Goal: Task Accomplishment & Management: Complete application form

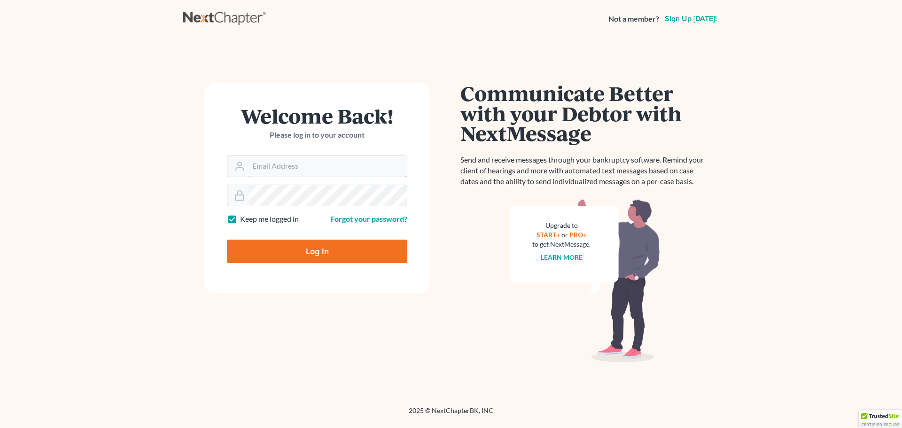
type input "[EMAIL_ADDRESS][DOMAIN_NAME]"
click at [295, 250] on input "Log In" at bounding box center [317, 251] width 180 height 23
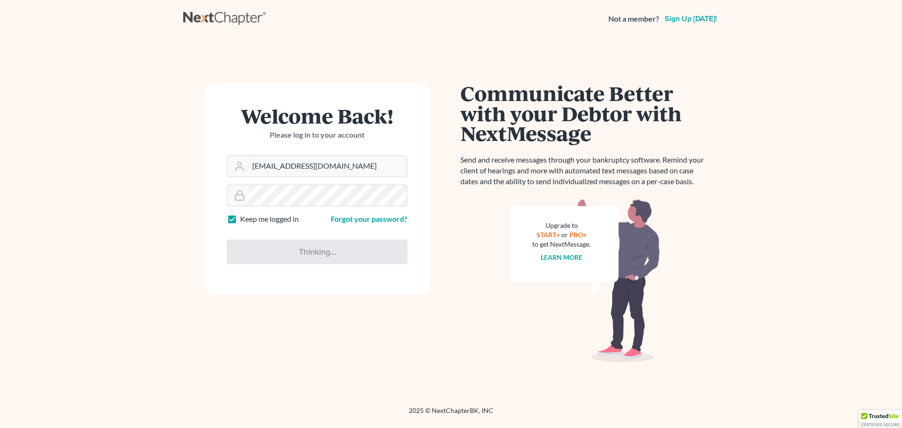
type input "Thinking..."
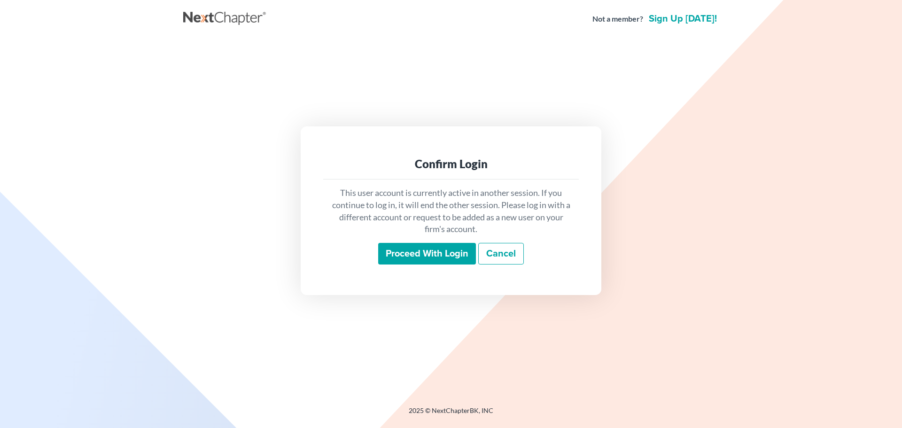
click at [429, 255] on input "Proceed with login" at bounding box center [427, 254] width 98 height 22
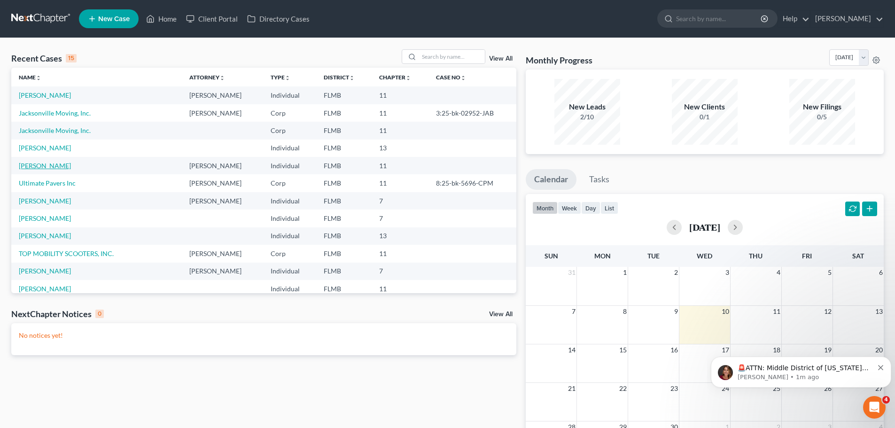
click at [46, 166] on link "Fernandez, Eduardo" at bounding box center [45, 166] width 52 height 8
select select "6"
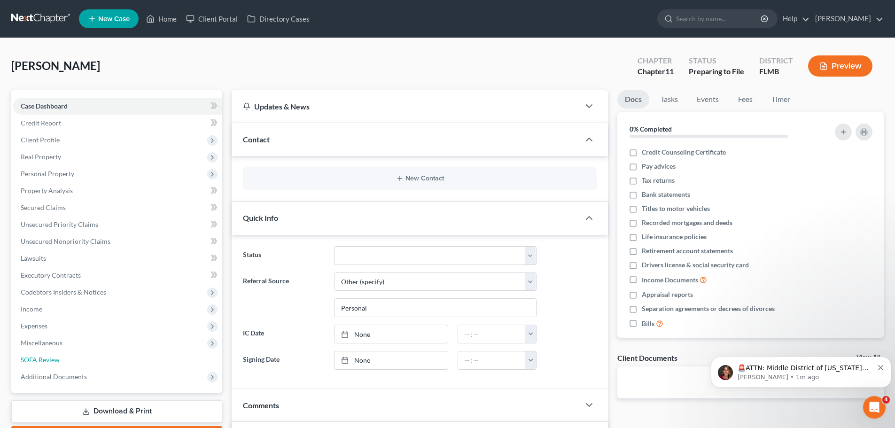
click at [51, 357] on span "SOFA Review" at bounding box center [40, 360] width 39 height 8
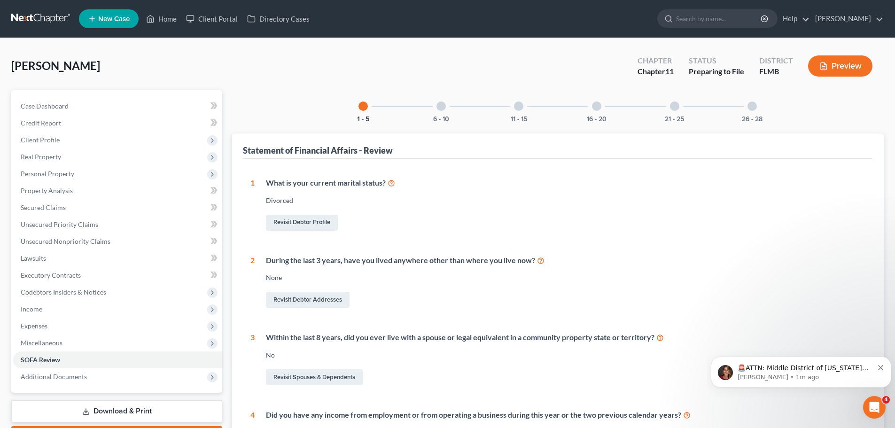
click at [45, 322] on span "Expenses" at bounding box center [34, 326] width 27 height 8
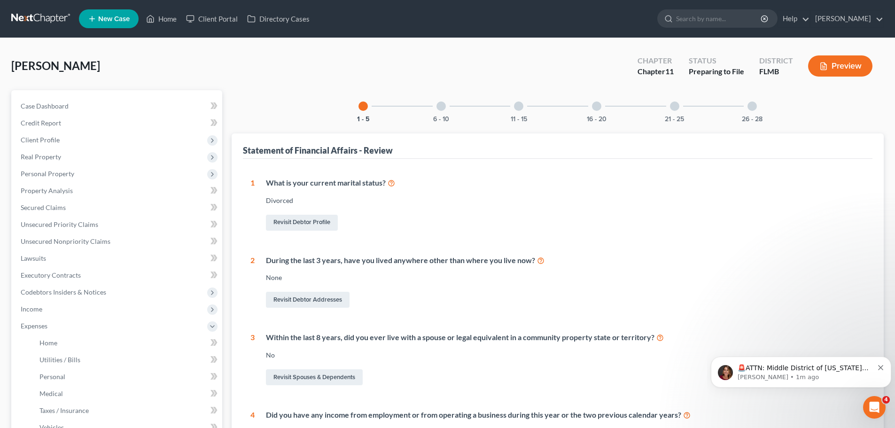
scroll to position [47, 0]
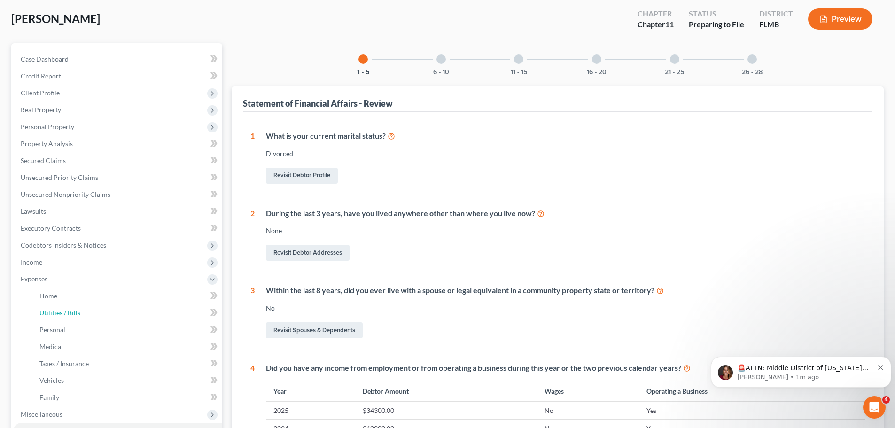
click at [73, 314] on span "Utilities / Bills" at bounding box center [59, 313] width 41 height 8
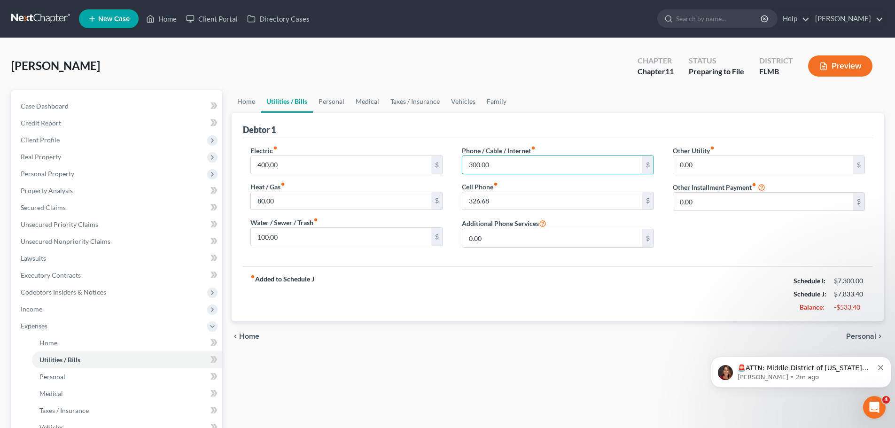
click at [500, 163] on input "300.00" at bounding box center [552, 165] width 180 height 18
click at [456, 168] on div "Phone / Cable / Internet fiber_manual_record 300.00 $ Cell Phone fiber_manual_r…" at bounding box center [557, 200] width 211 height 109
click at [488, 161] on input "300.00" at bounding box center [552, 165] width 180 height 18
click at [329, 98] on link "Personal" at bounding box center [331, 101] width 37 height 23
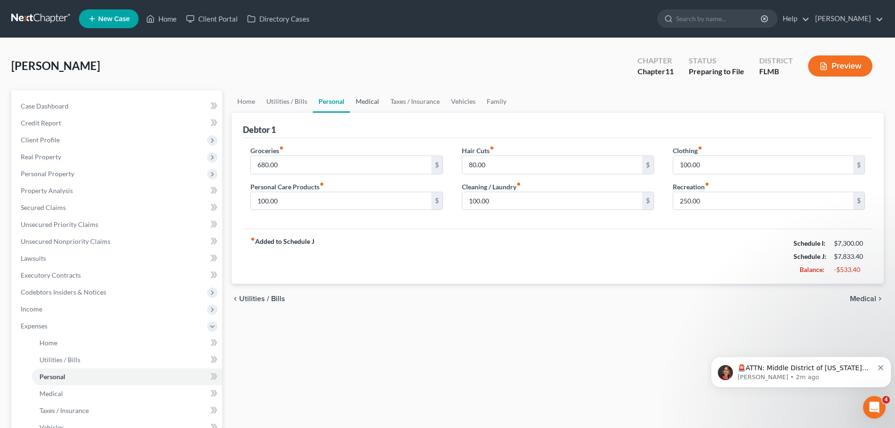
click at [372, 103] on link "Medical" at bounding box center [367, 101] width 35 height 23
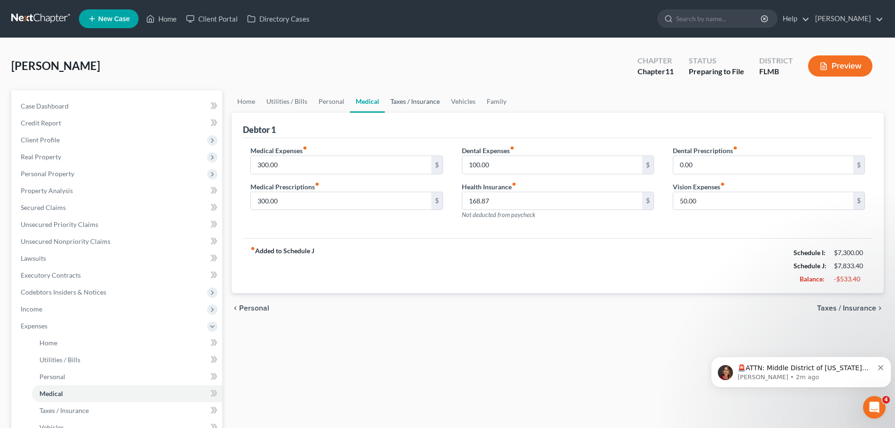
click at [408, 100] on link "Taxes / Insurance" at bounding box center [415, 101] width 61 height 23
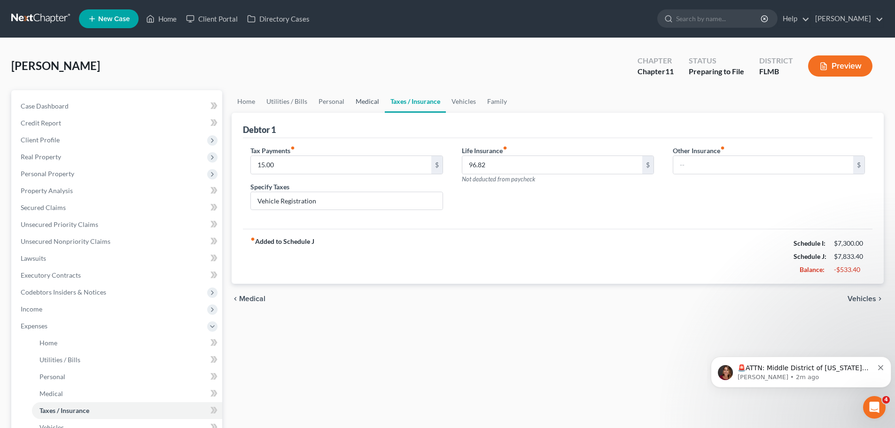
click at [363, 100] on link "Medical" at bounding box center [367, 101] width 35 height 23
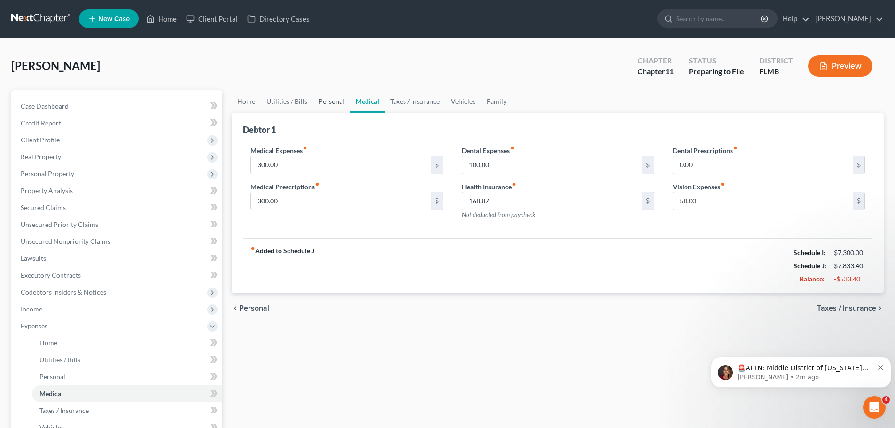
click at [319, 101] on link "Personal" at bounding box center [331, 101] width 37 height 23
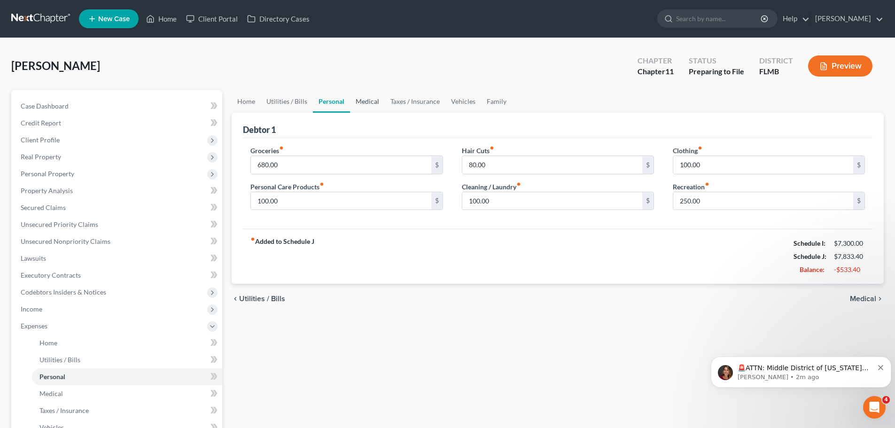
click at [361, 100] on link "Medical" at bounding box center [367, 101] width 35 height 23
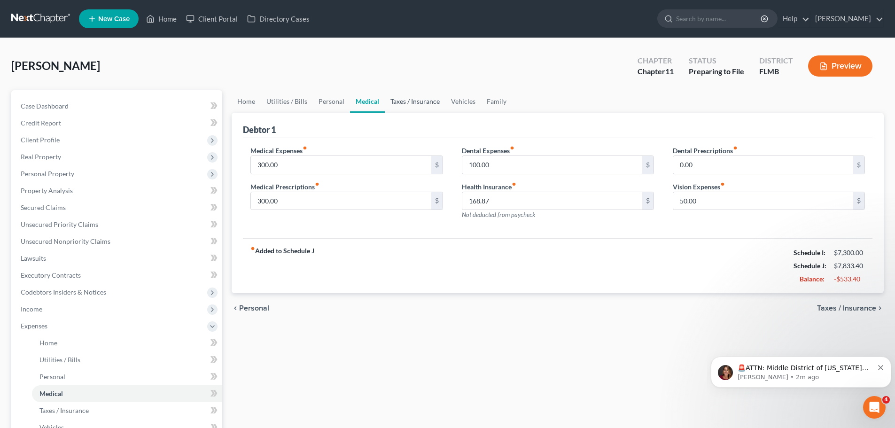
click at [406, 101] on link "Taxes / Insurance" at bounding box center [415, 101] width 61 height 23
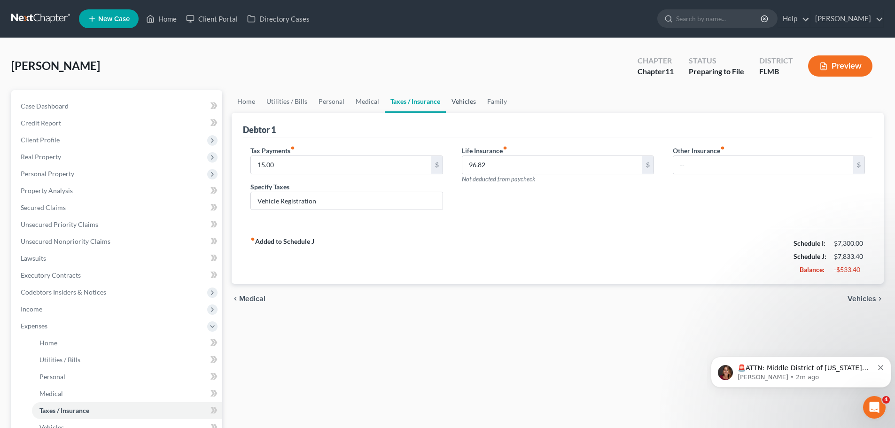
click at [456, 100] on link "Vehicles" at bounding box center [464, 101] width 36 height 23
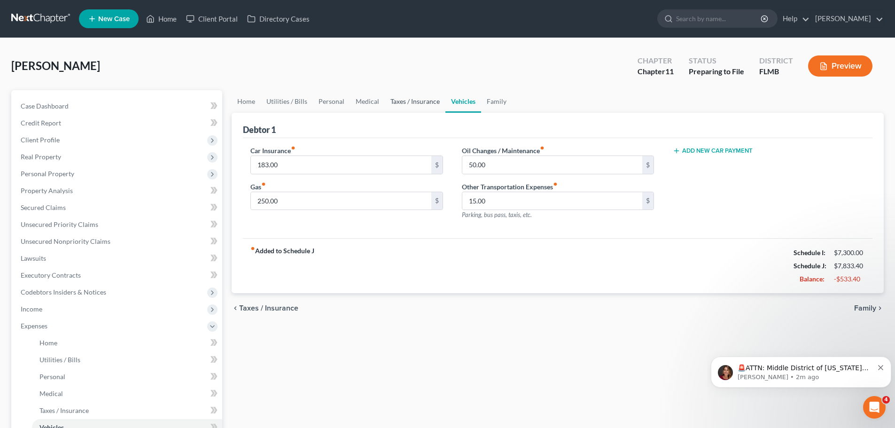
click at [421, 107] on link "Taxes / Insurance" at bounding box center [415, 101] width 61 height 23
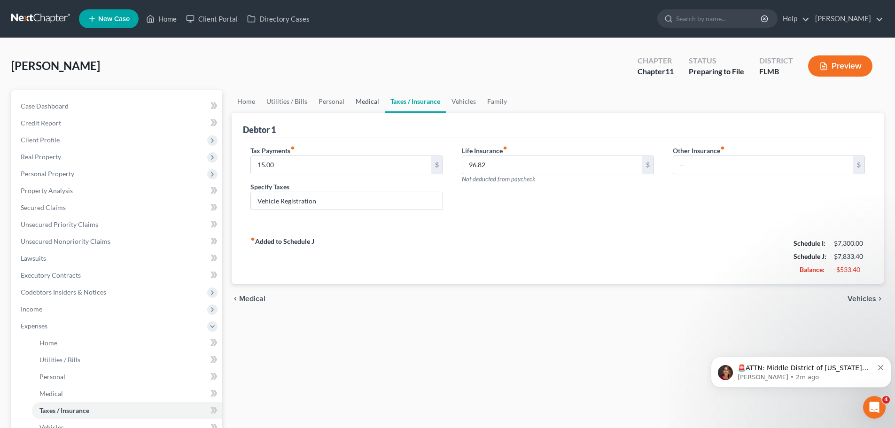
click at [359, 105] on link "Medical" at bounding box center [367, 101] width 35 height 23
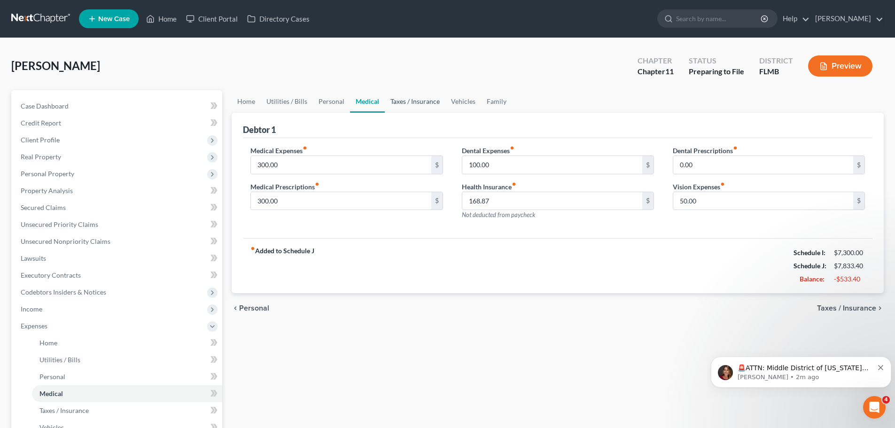
click at [415, 102] on link "Taxes / Insurance" at bounding box center [415, 101] width 61 height 23
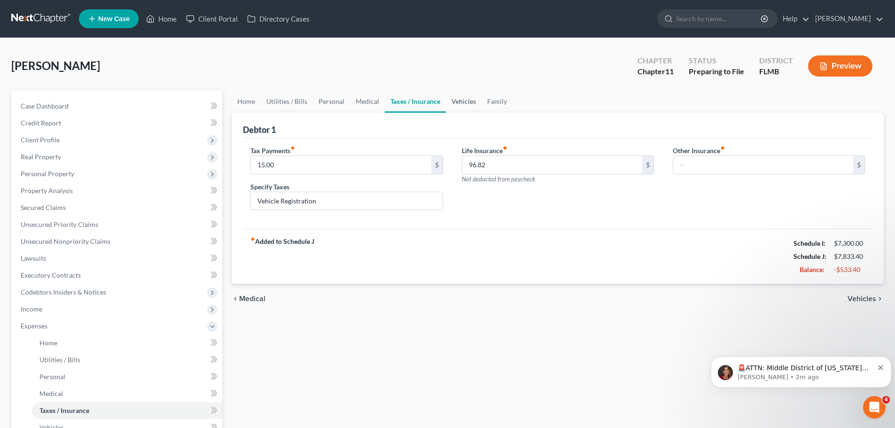
click at [461, 104] on link "Vehicles" at bounding box center [464, 101] width 36 height 23
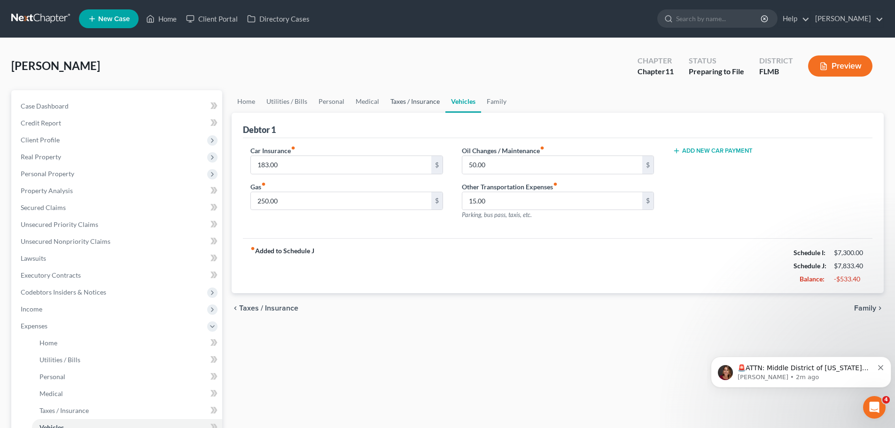
click at [402, 101] on link "Taxes / Insurance" at bounding box center [415, 101] width 61 height 23
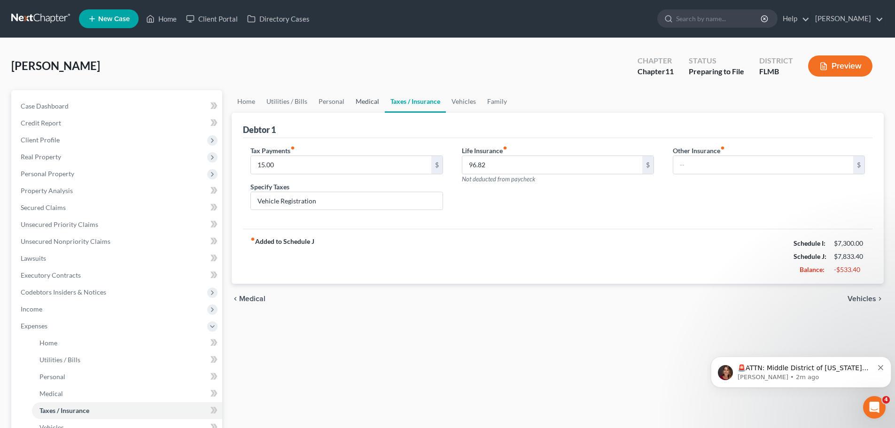
click at [365, 97] on link "Medical" at bounding box center [367, 101] width 35 height 23
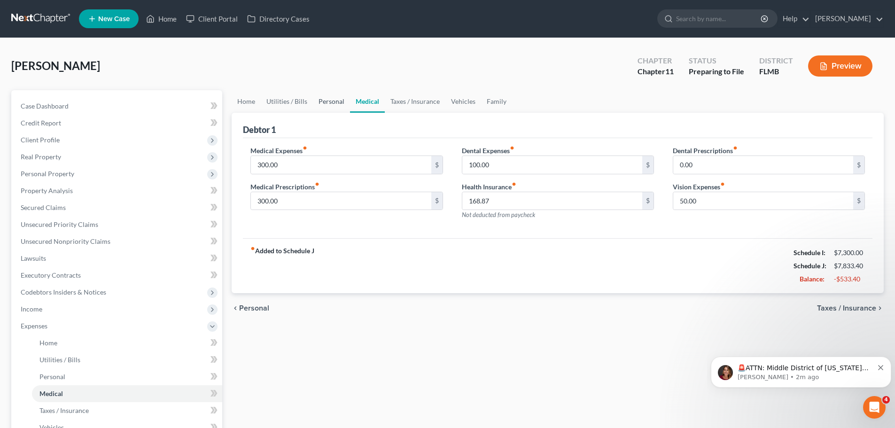
click at [329, 101] on link "Personal" at bounding box center [331, 101] width 37 height 23
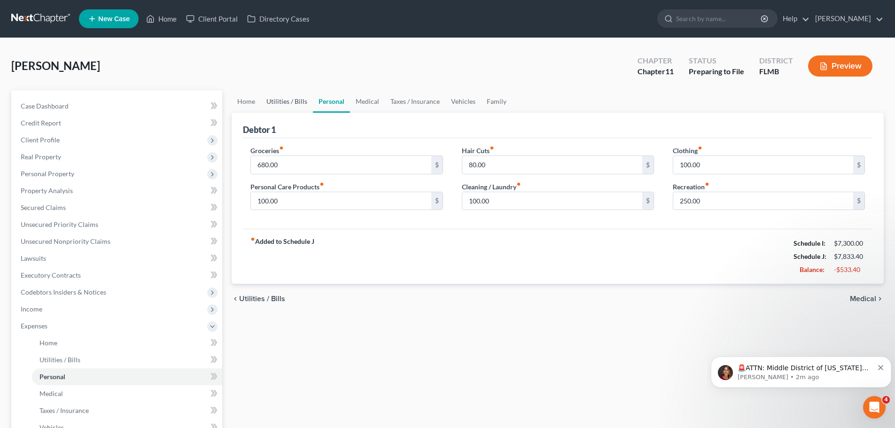
click at [292, 101] on link "Utilities / Bills" at bounding box center [287, 101] width 52 height 23
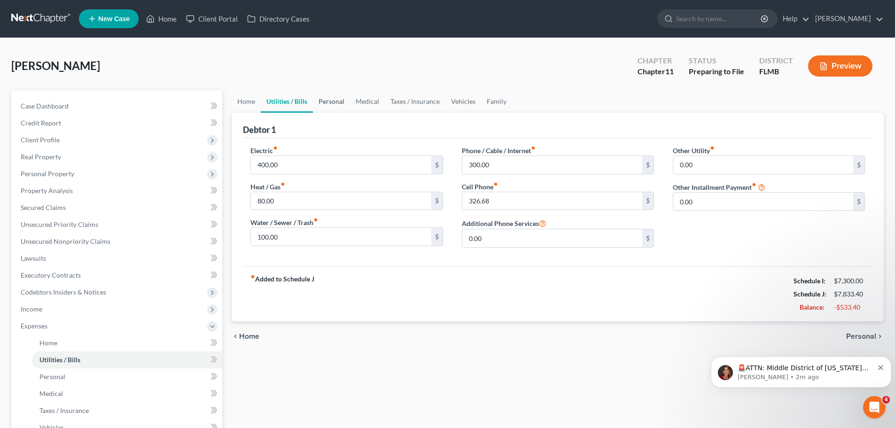
click at [329, 106] on link "Personal" at bounding box center [331, 101] width 37 height 23
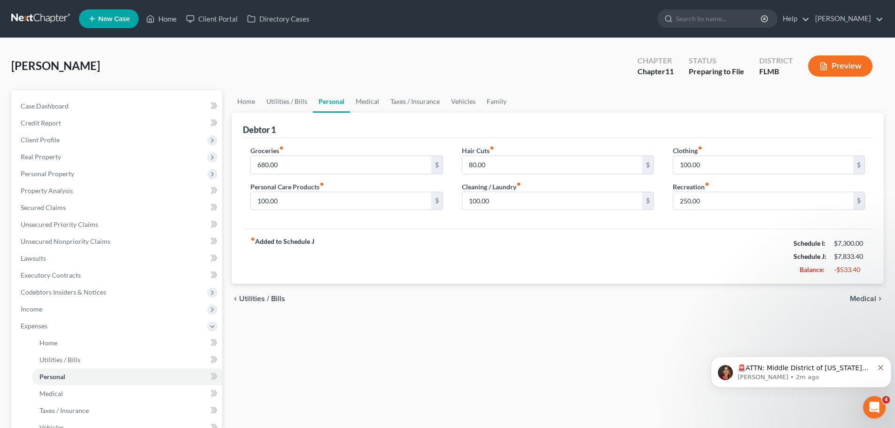
click at [72, 174] on span "Personal Property" at bounding box center [48, 174] width 54 height 8
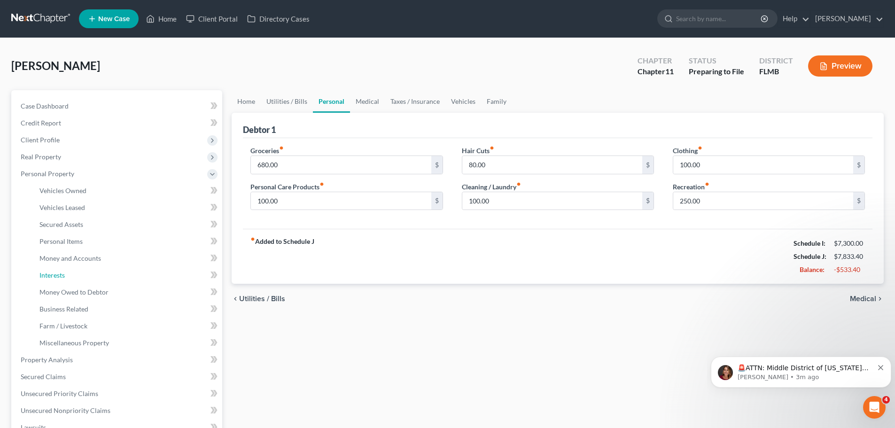
click at [121, 269] on link "Interests" at bounding box center [127, 275] width 190 height 17
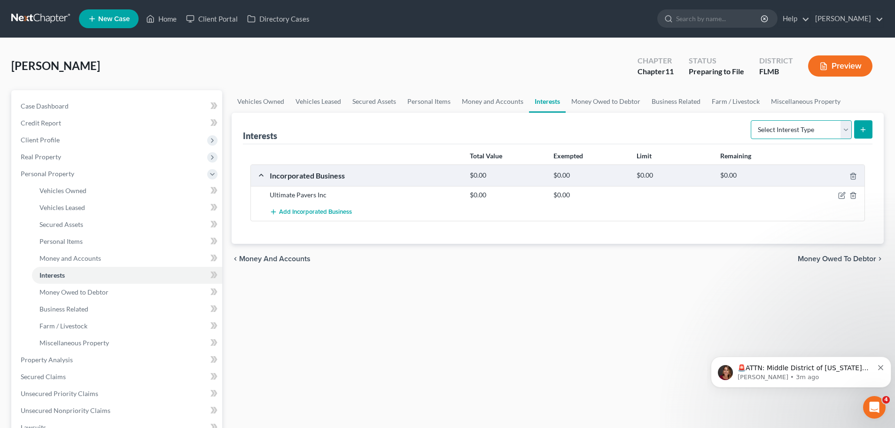
click at [791, 130] on select "Select Interest Type 401K Annuity Bond Education IRA Government Bond Government…" at bounding box center [801, 129] width 101 height 19
click at [405, 277] on div "Vehicles Owned Vehicles Leased Secured Assets Personal Items Money and Accounts…" at bounding box center [557, 353] width 661 height 526
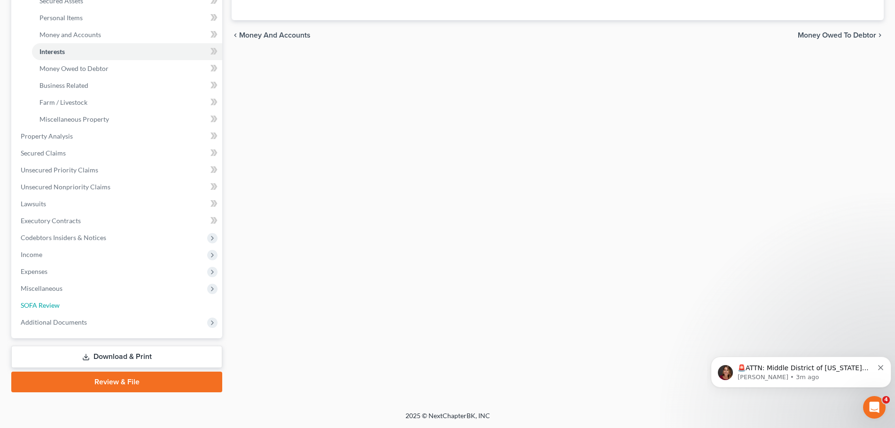
click at [56, 302] on span "SOFA Review" at bounding box center [40, 305] width 39 height 8
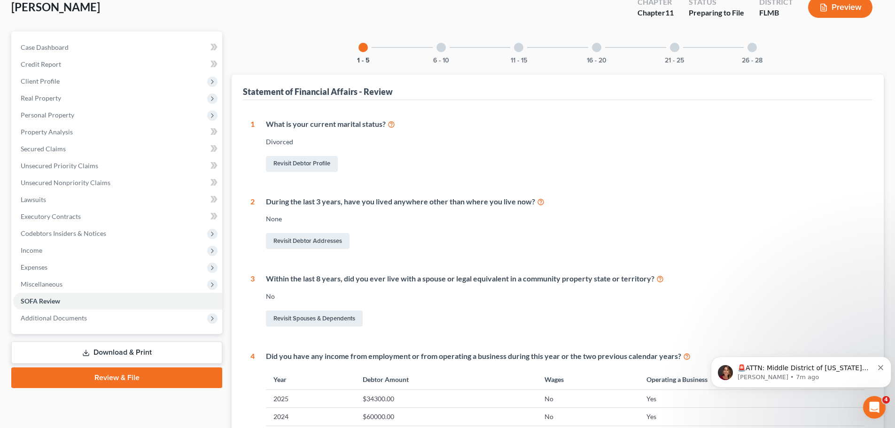
scroll to position [188, 0]
